Goal: Task Accomplishment & Management: Use online tool/utility

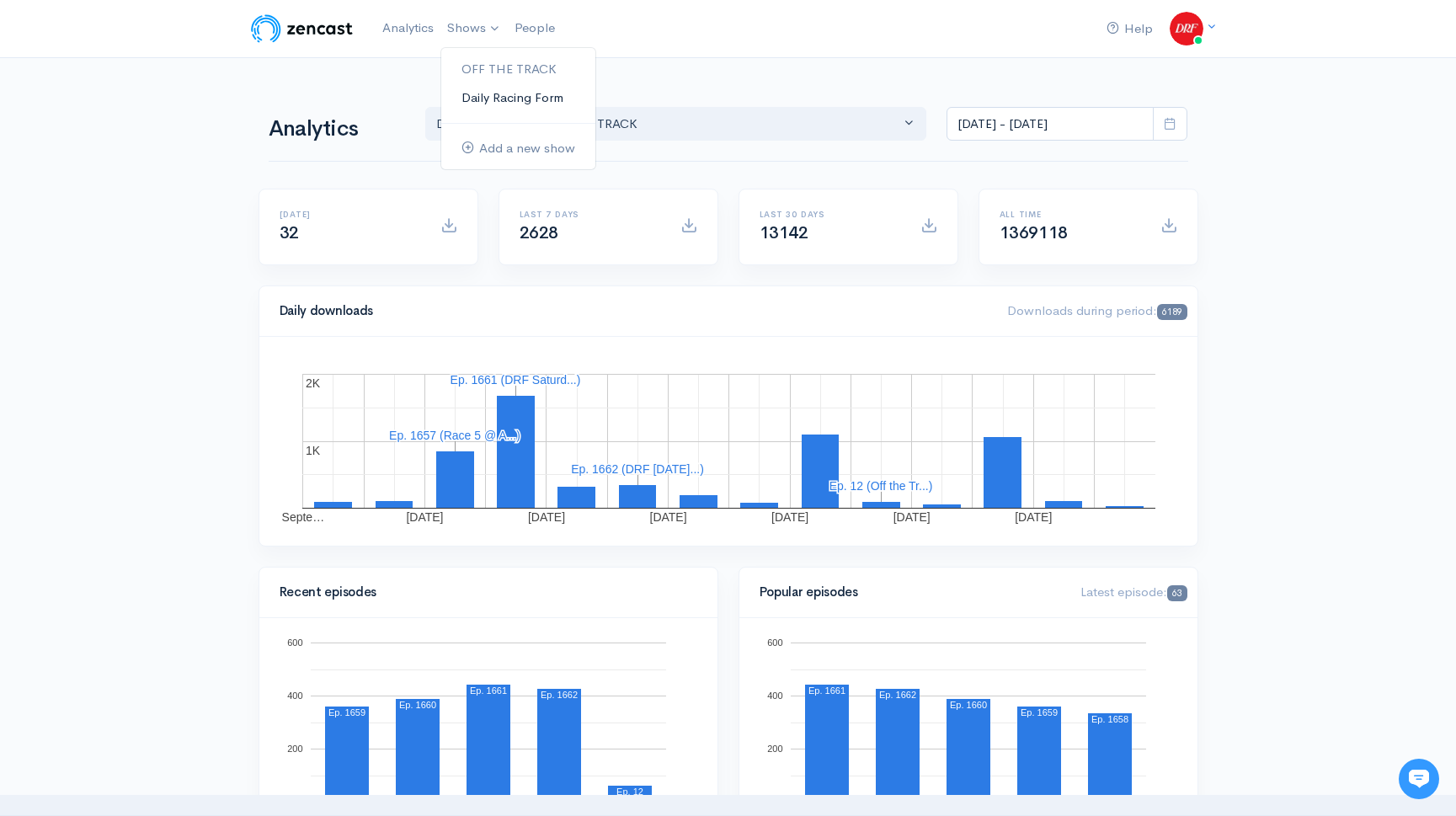
click at [488, 94] on link "Daily Racing Form" at bounding box center [518, 97] width 154 height 30
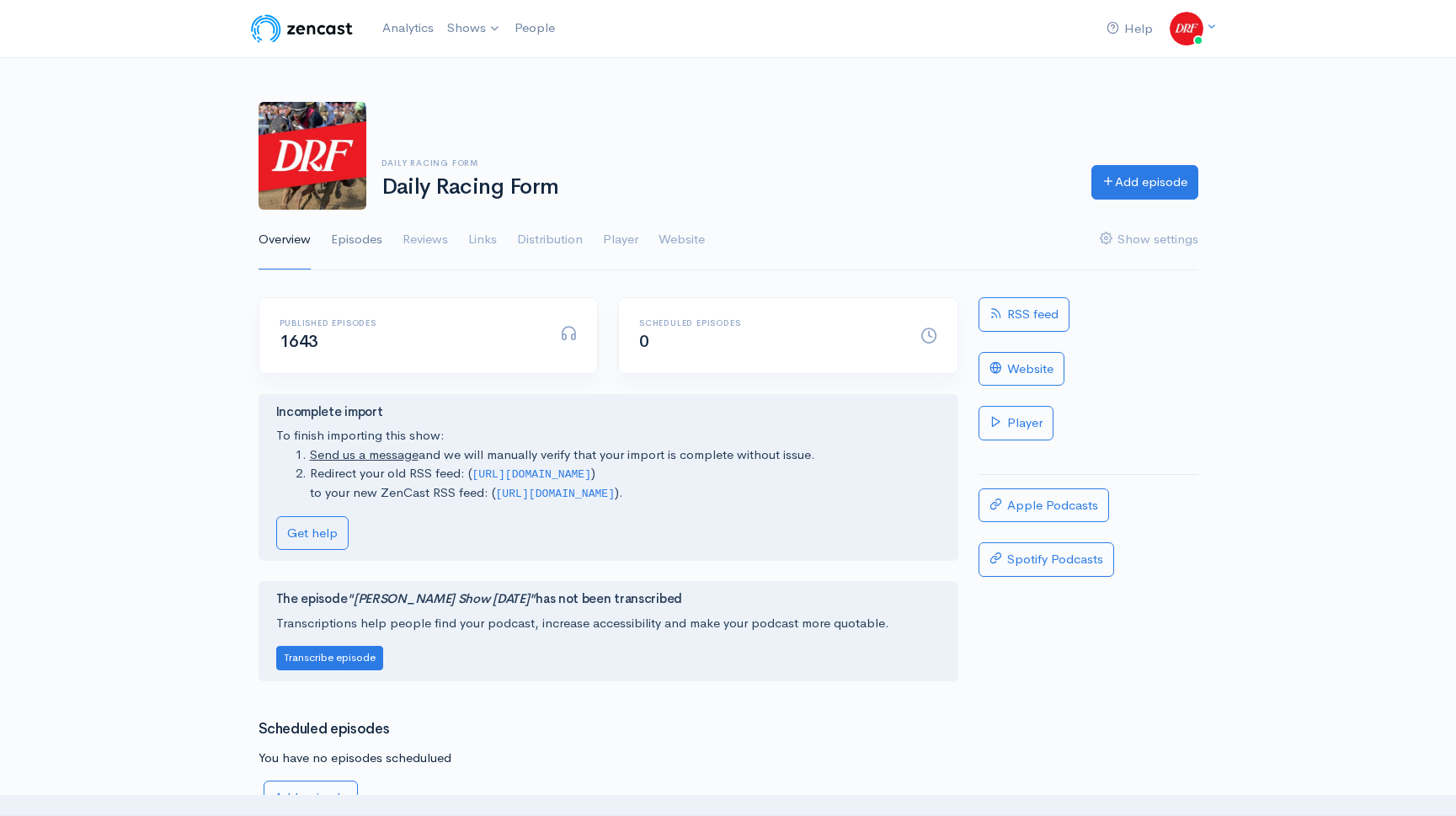
click at [358, 228] on link "Episodes" at bounding box center [356, 239] width 52 height 60
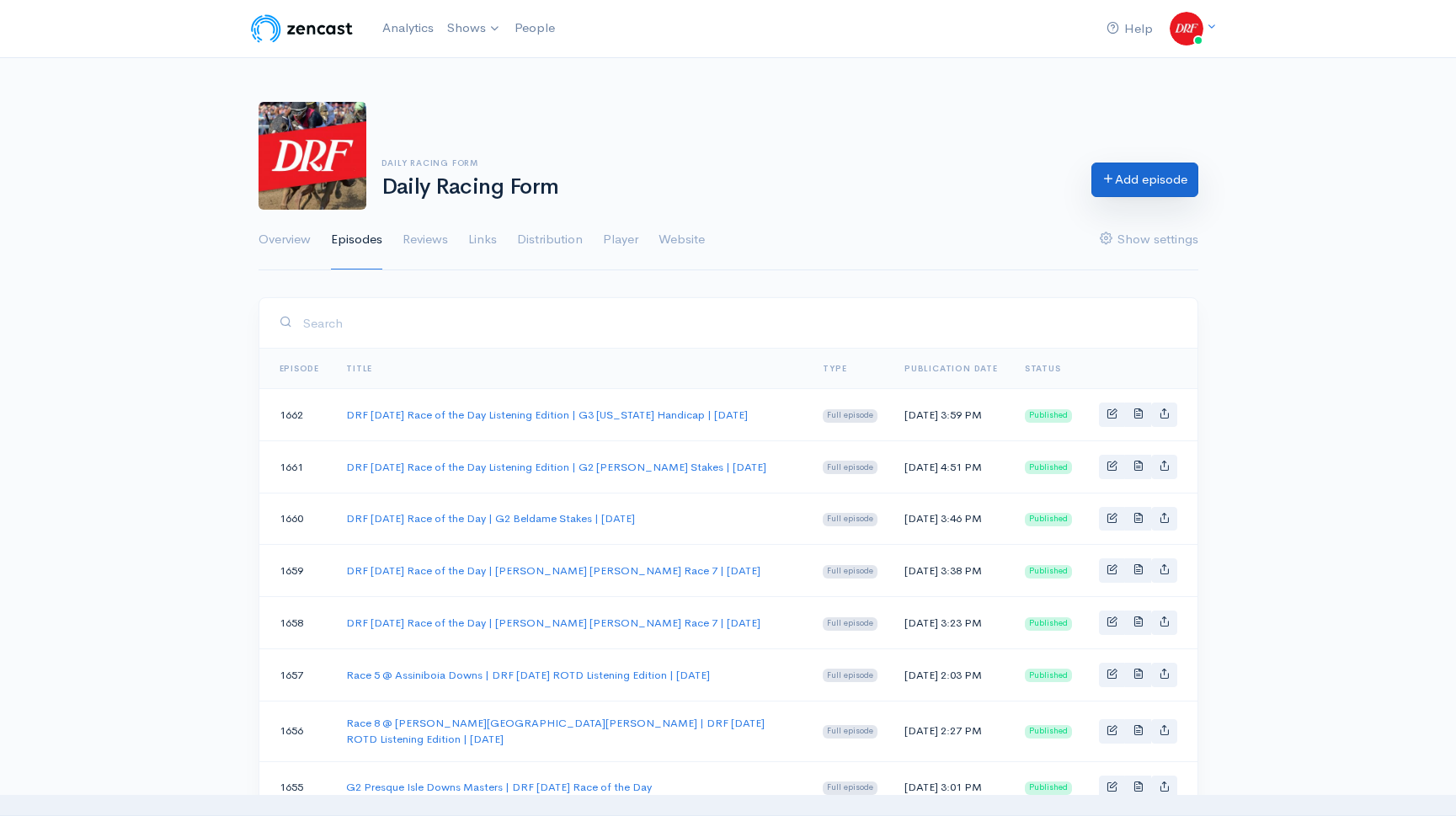
click at [1179, 177] on link "Add episode" at bounding box center [1145, 180] width 107 height 34
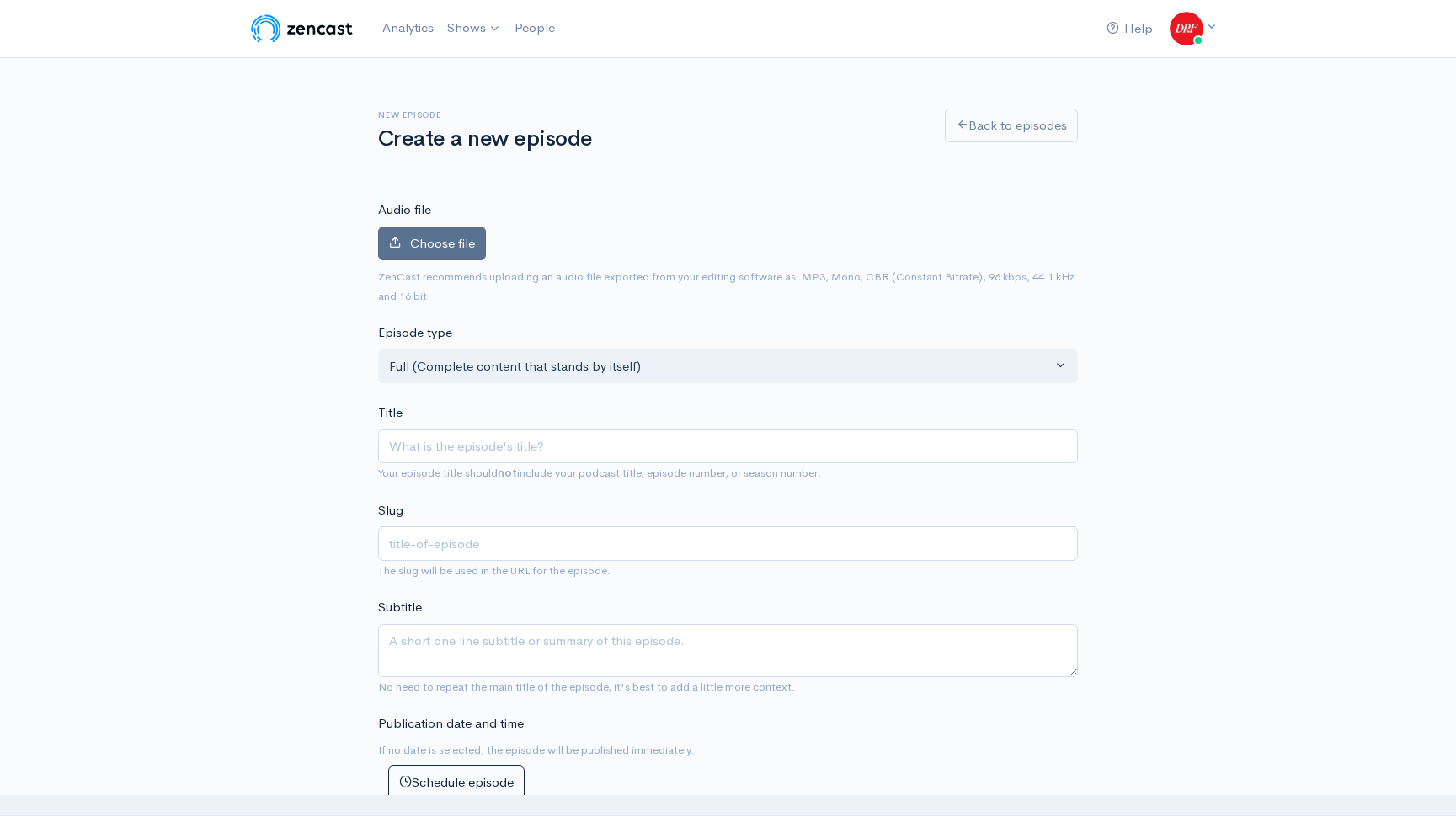
click at [430, 242] on span "Choose file" at bounding box center [442, 243] width 65 height 16
click at [0, 0] on input "Choose file" at bounding box center [0, 0] width 0 height 0
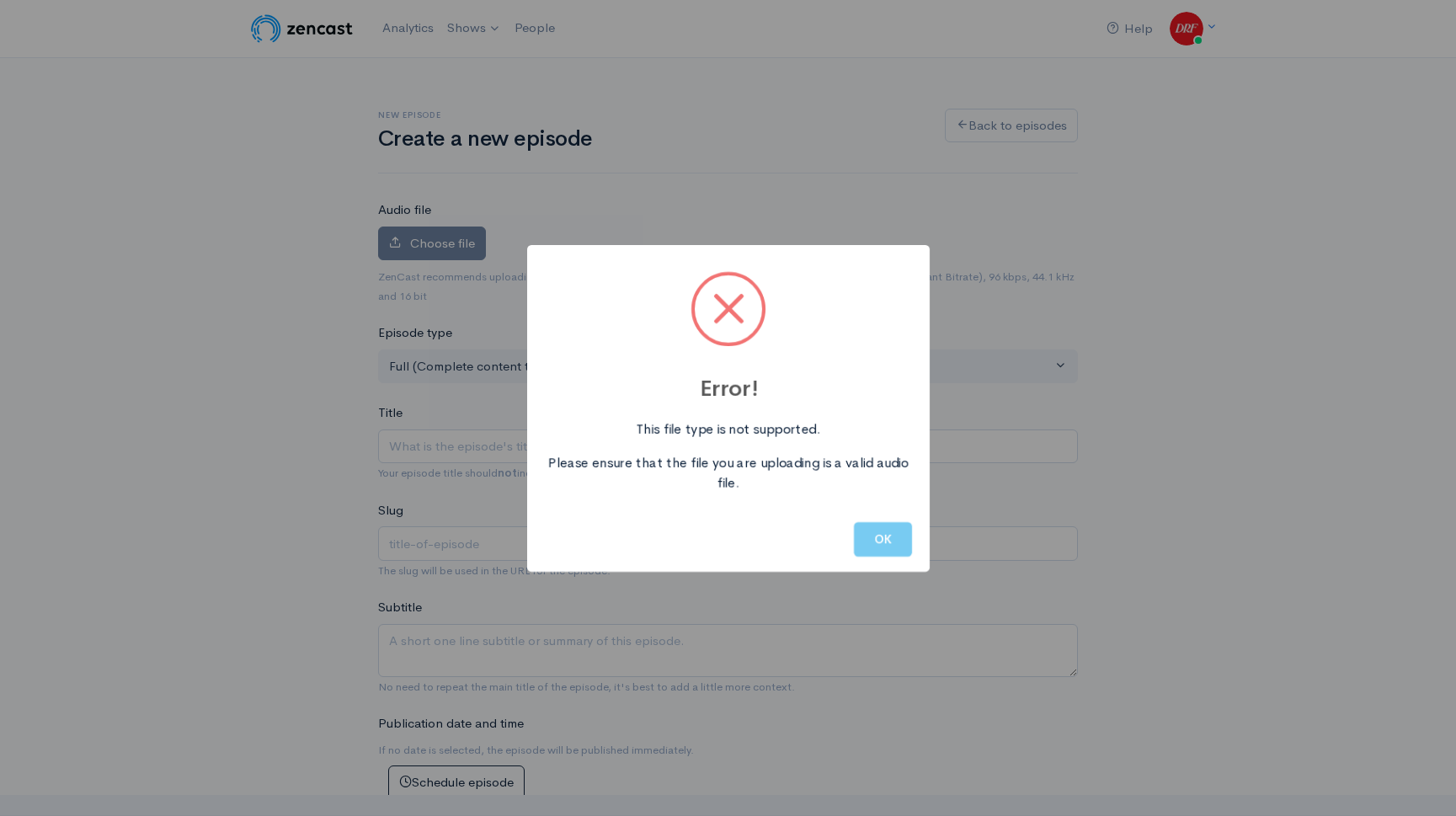
click at [892, 527] on button "OK" at bounding box center [883, 539] width 58 height 34
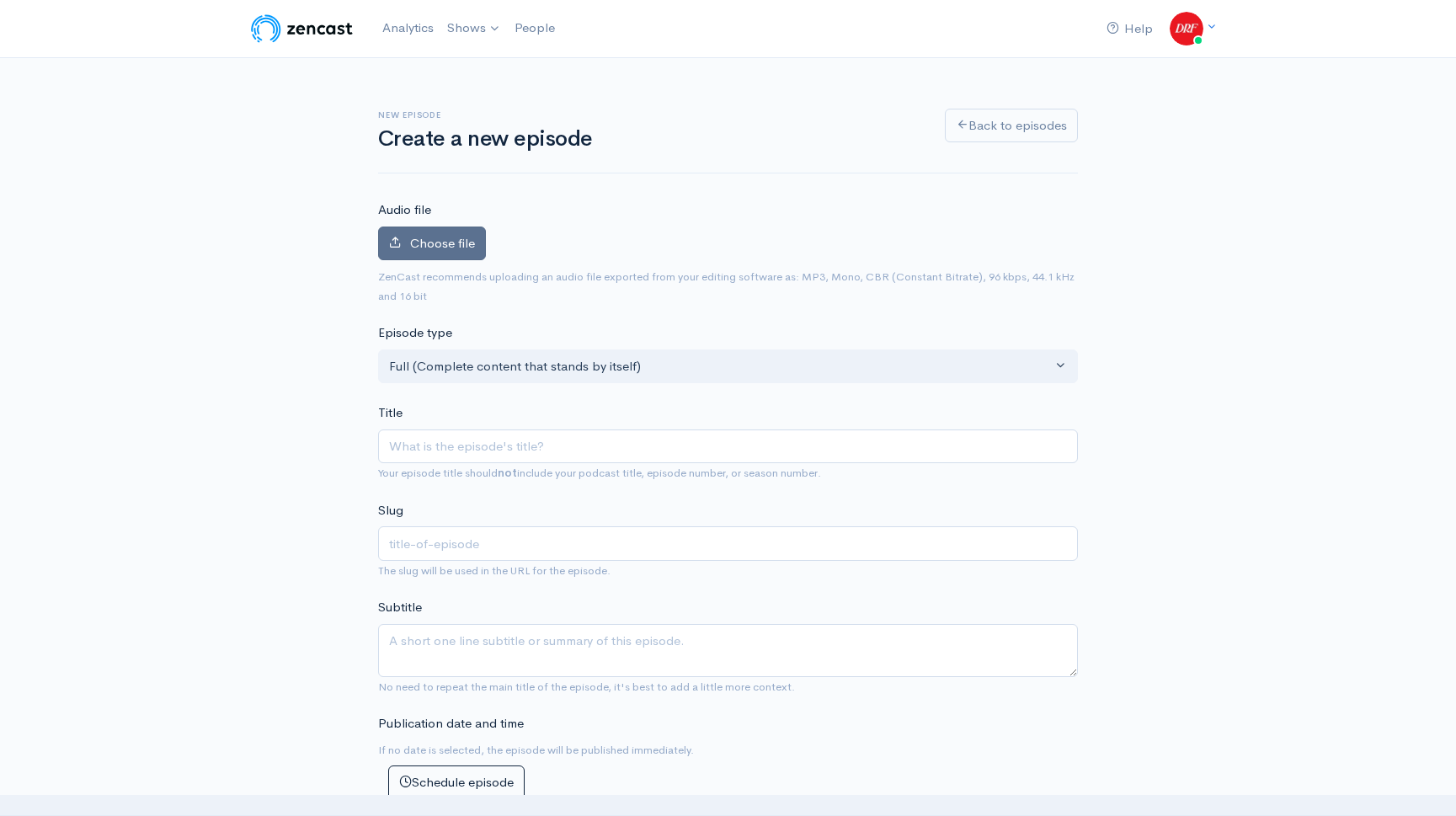
click at [440, 241] on span "Choose file" at bounding box center [442, 243] width 65 height 16
click at [0, 0] on input "Choose file" at bounding box center [0, 0] width 0 height 0
